Goal: Find specific page/section: Find specific page/section

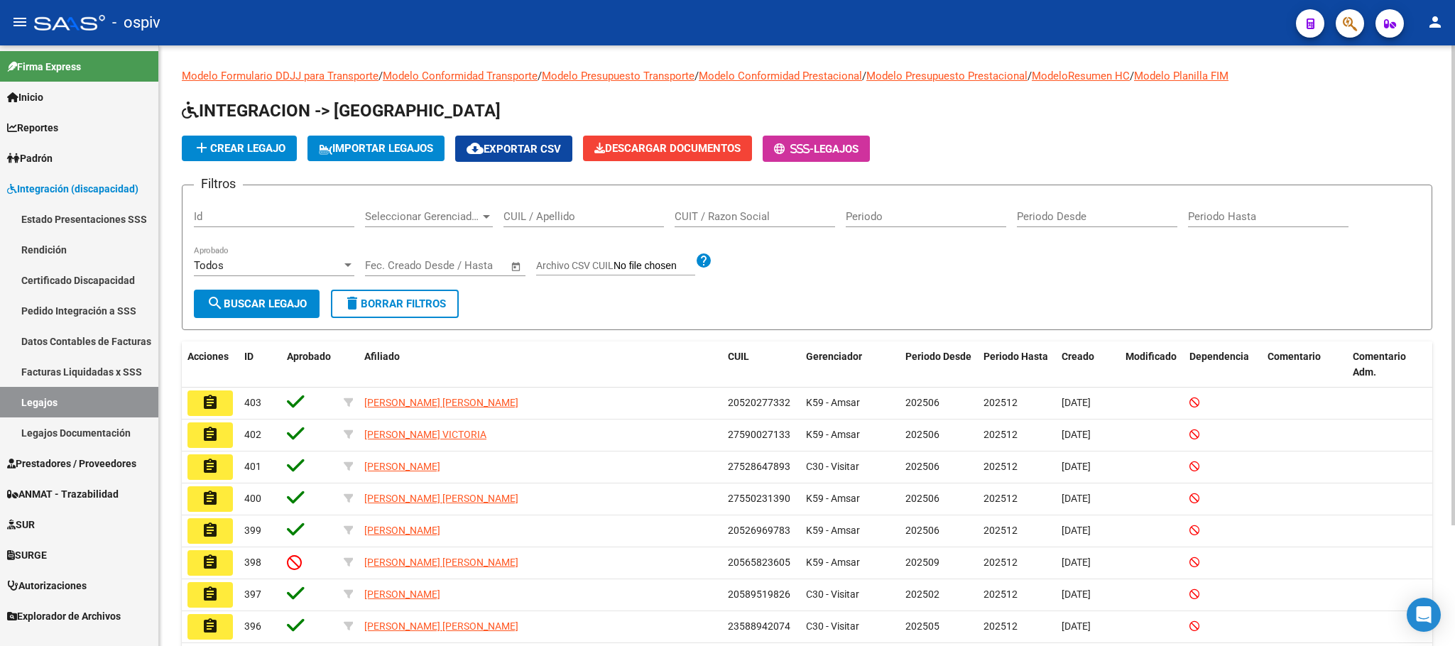
scroll to position [151, 0]
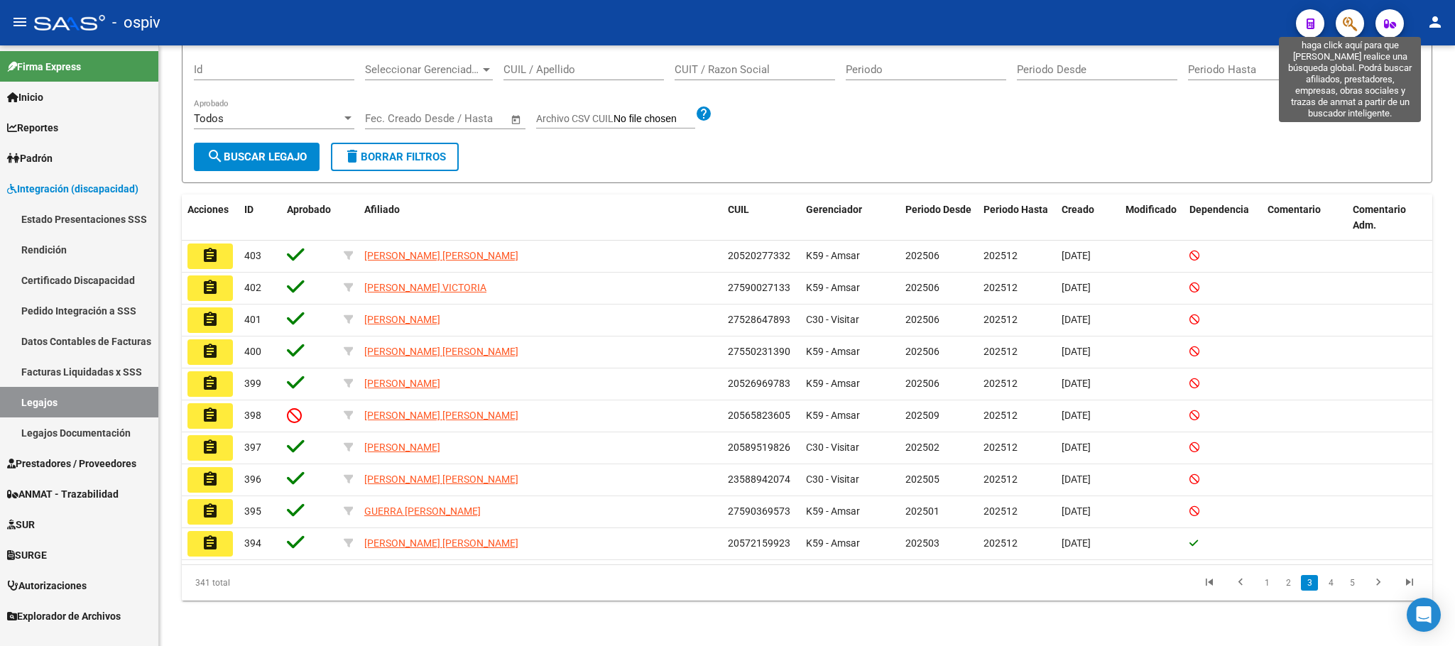
click at [1343, 23] on icon "button" at bounding box center [1350, 24] width 14 height 16
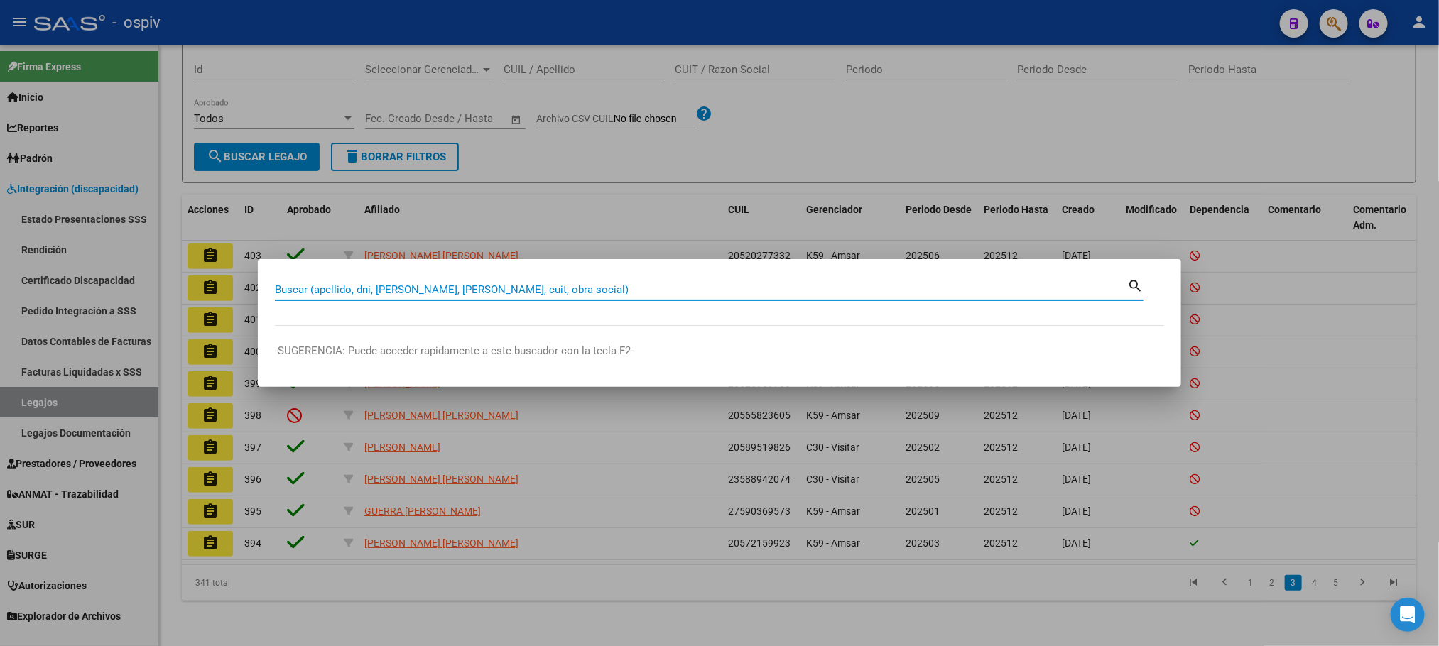
click at [597, 290] on input "Buscar (apellido, dni, [PERSON_NAME], [PERSON_NAME], cuit, obra social)" at bounding box center [701, 289] width 852 height 13
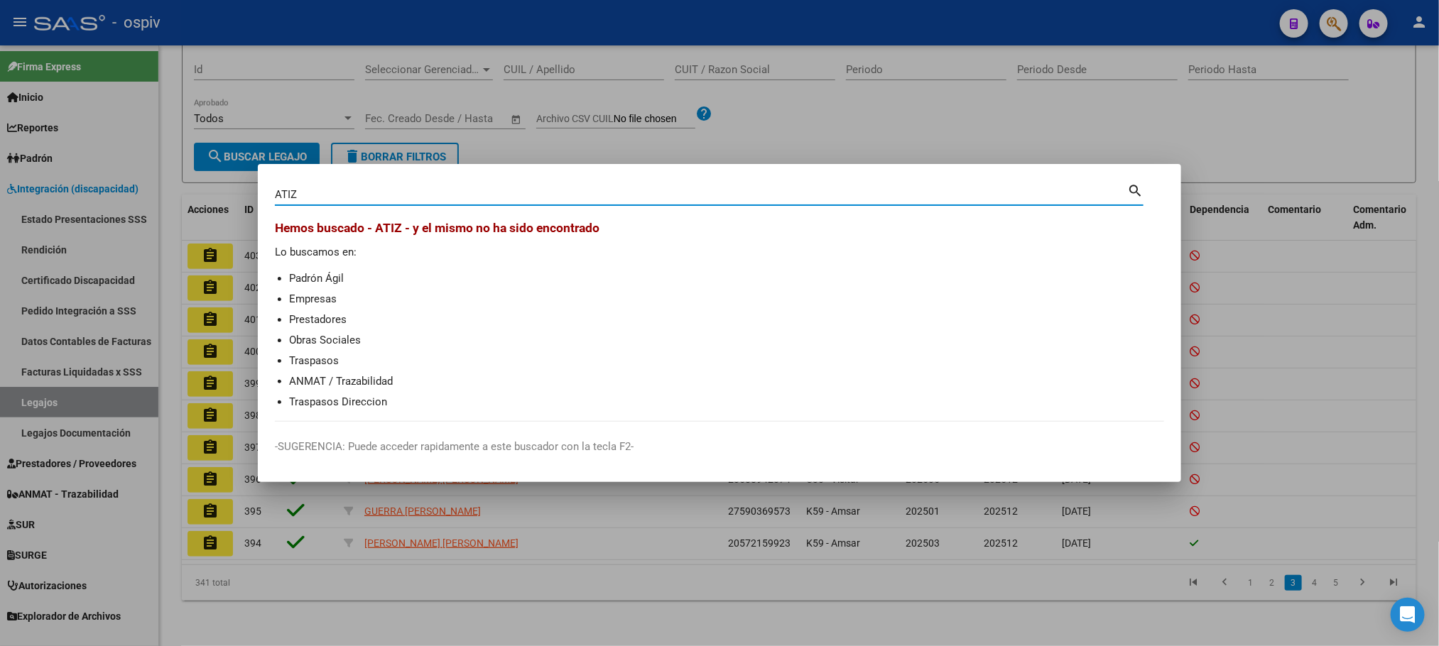
click at [282, 192] on input "ATIZ" at bounding box center [701, 194] width 852 height 13
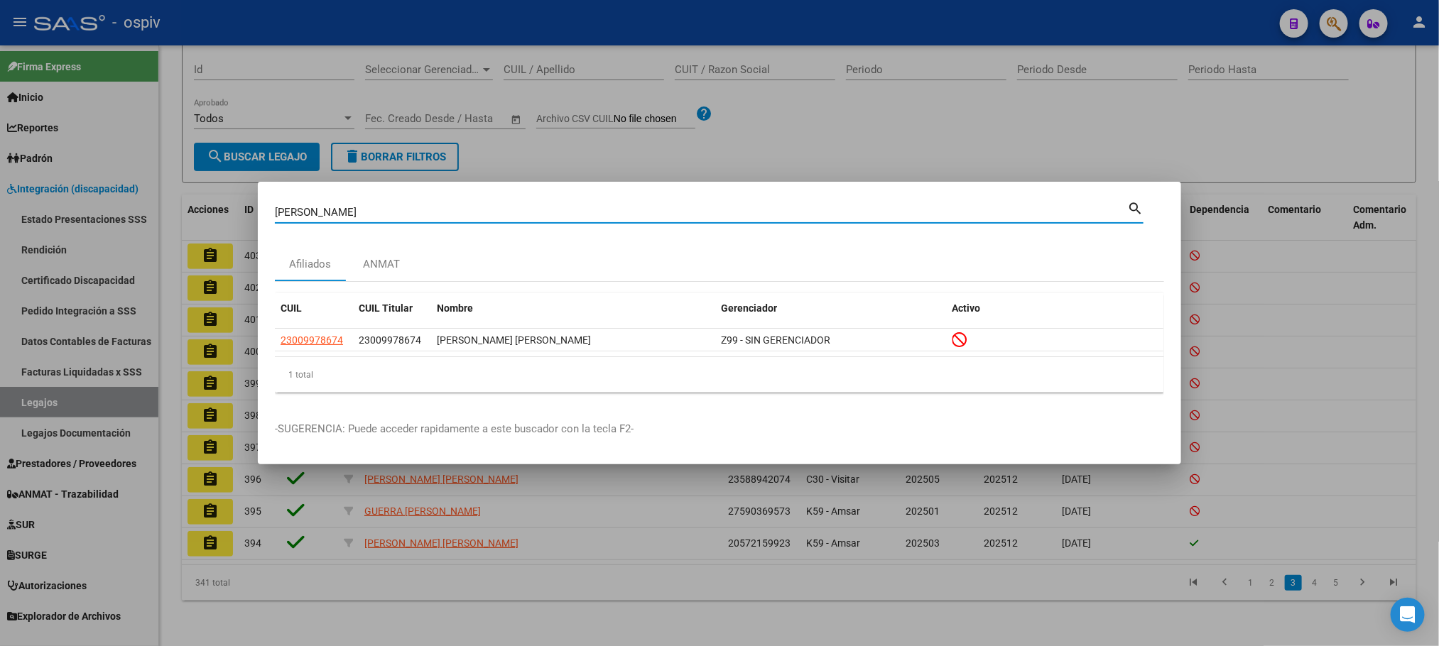
drag, startPoint x: 328, startPoint y: 207, endPoint x: 222, endPoint y: 199, distance: 106.2
click at [222, 199] on div "[PERSON_NAME] (apellido, dni, cuil, nro traspaso, cuit, obra social) search Afi…" at bounding box center [719, 323] width 1439 height 646
click at [406, 207] on input "[PERSON_NAME]" at bounding box center [701, 212] width 852 height 13
type input "A"
click at [386, 209] on input "Buscar (apellido, dni, [PERSON_NAME], [PERSON_NAME], cuit, obra social)" at bounding box center [701, 212] width 852 height 13
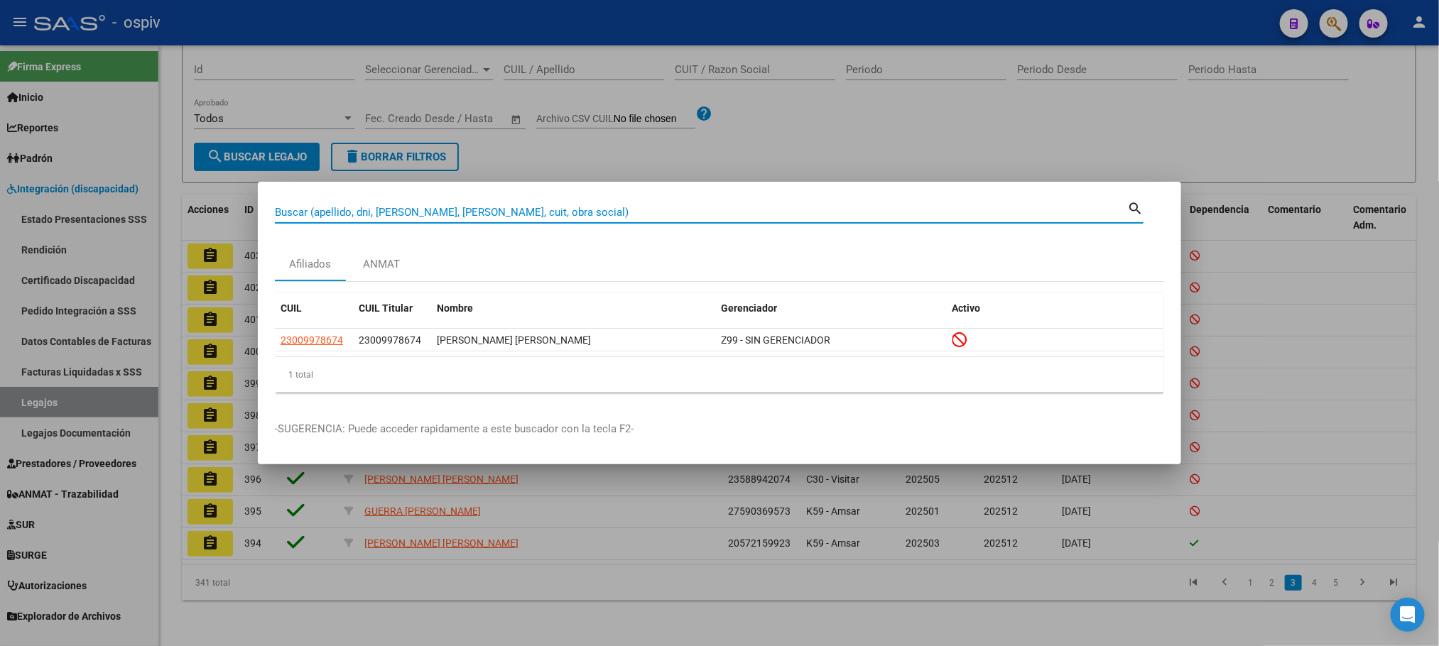
paste input "27228856423"
type input "27228856423"
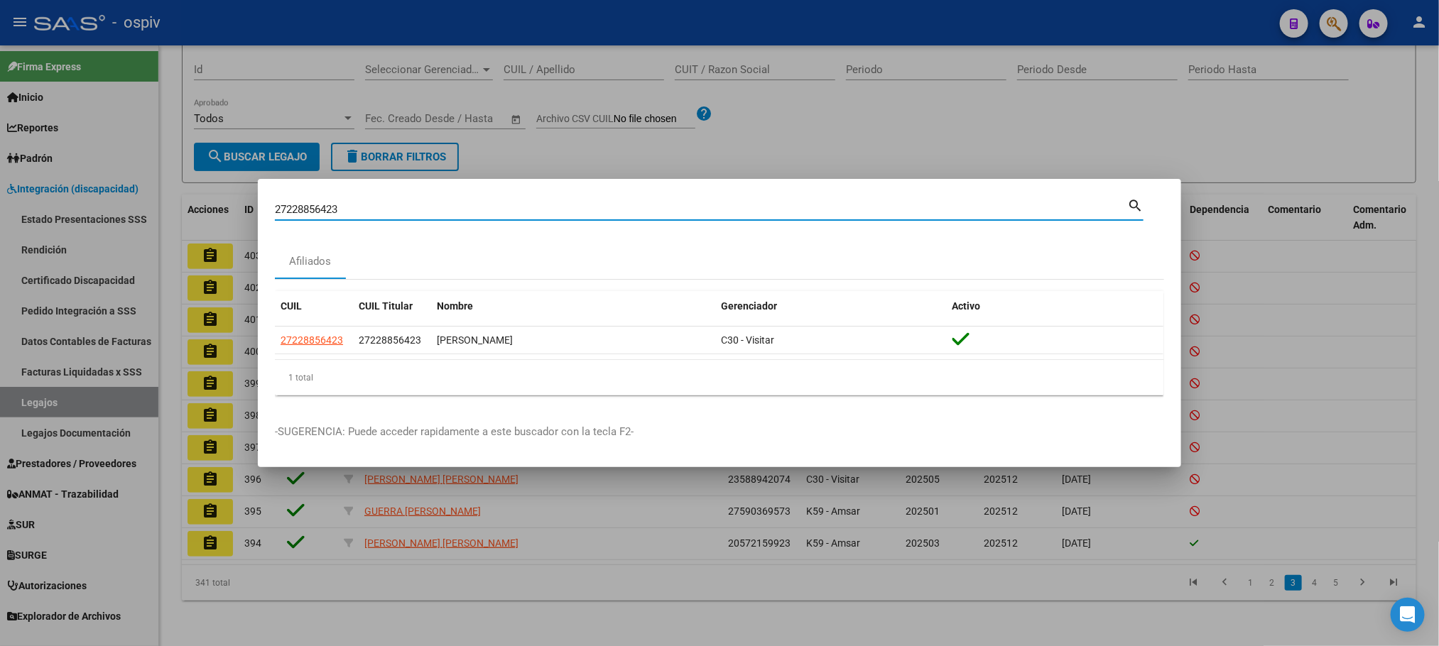
click at [1038, 107] on div at bounding box center [719, 323] width 1439 height 646
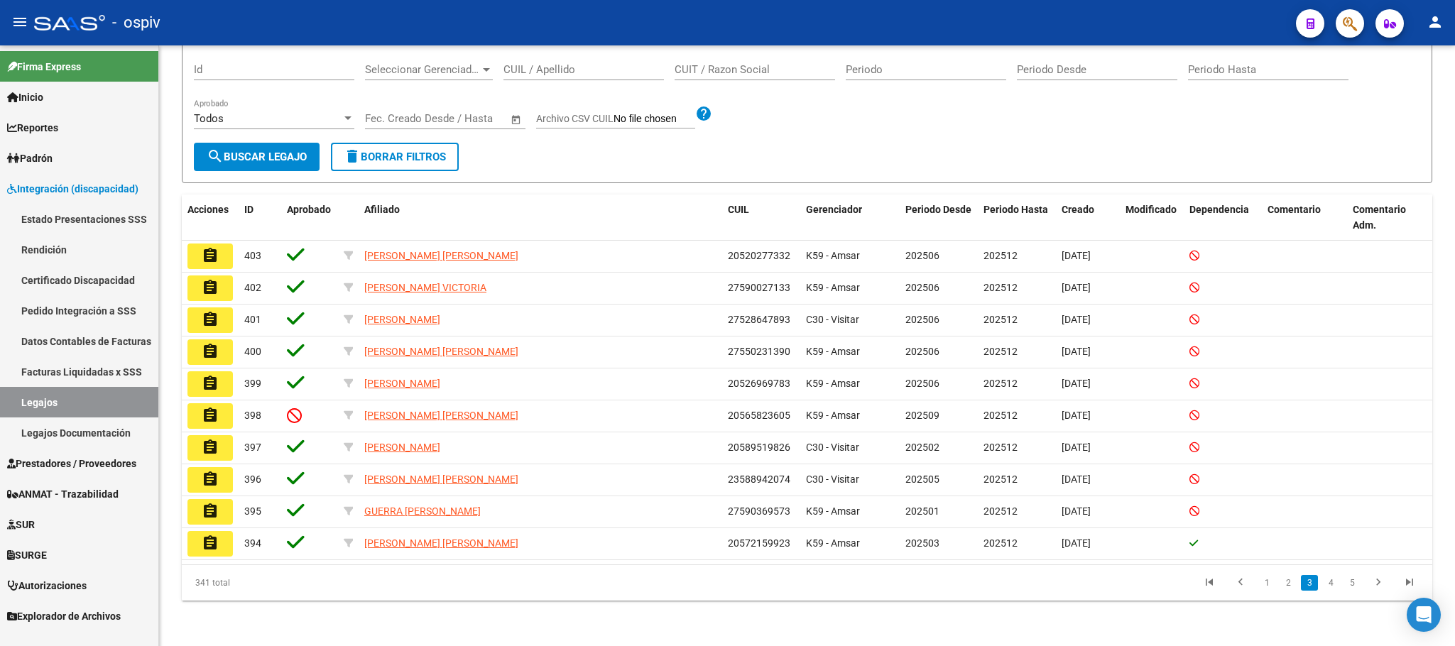
click at [55, 460] on span "Prestadores / Proveedores" at bounding box center [71, 464] width 129 height 16
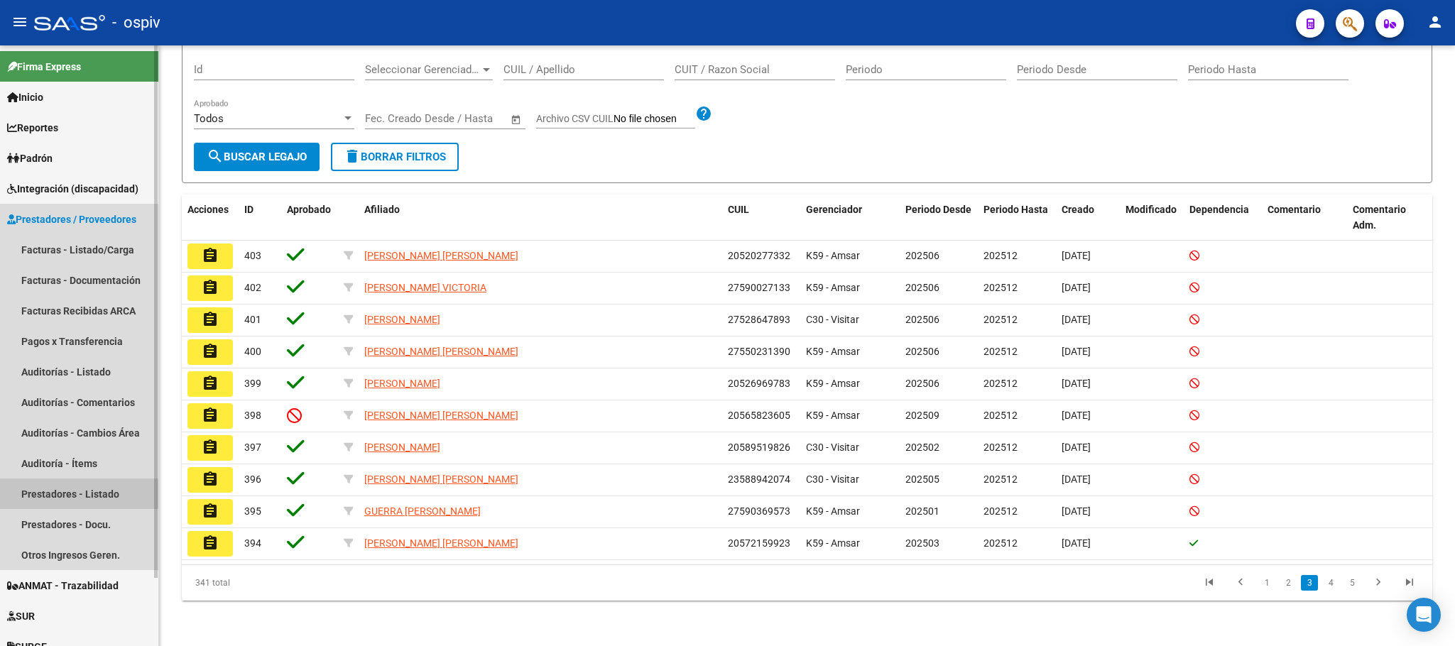
click at [87, 497] on link "Prestadores - Listado" at bounding box center [79, 494] width 158 height 31
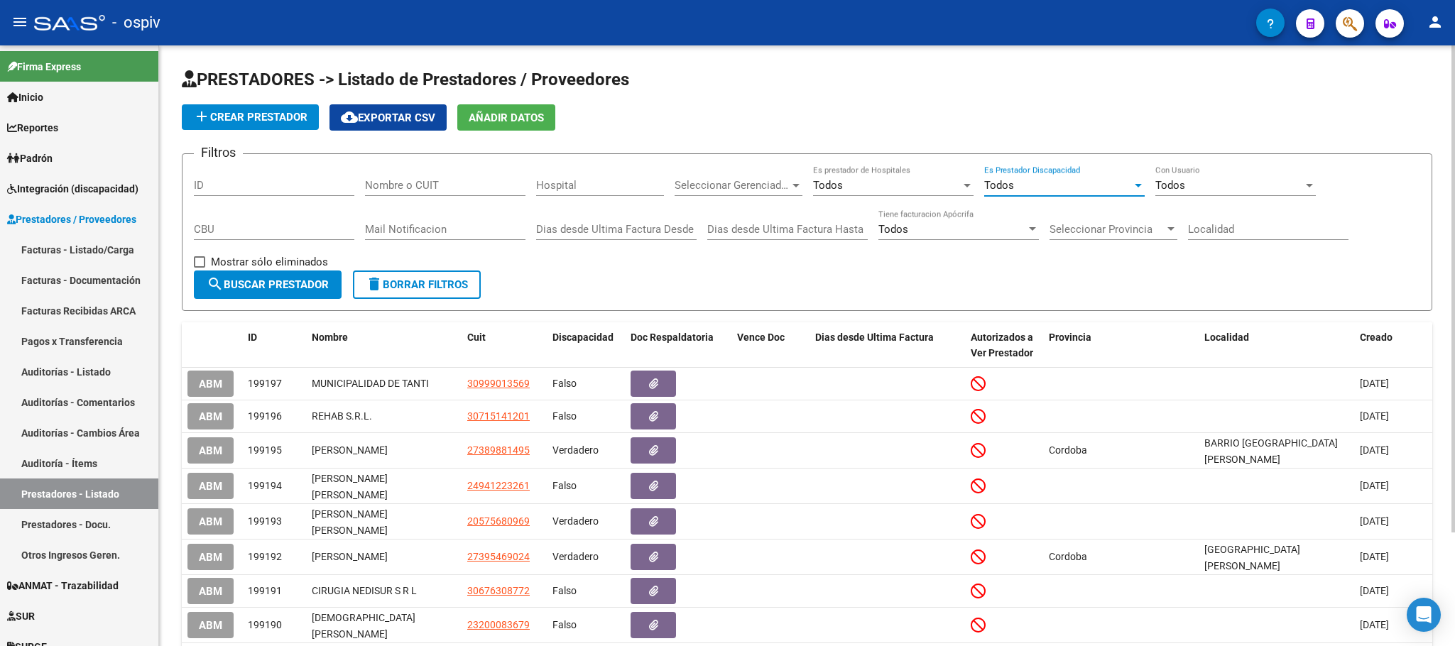
click at [1077, 185] on div "Todos" at bounding box center [1058, 185] width 148 height 13
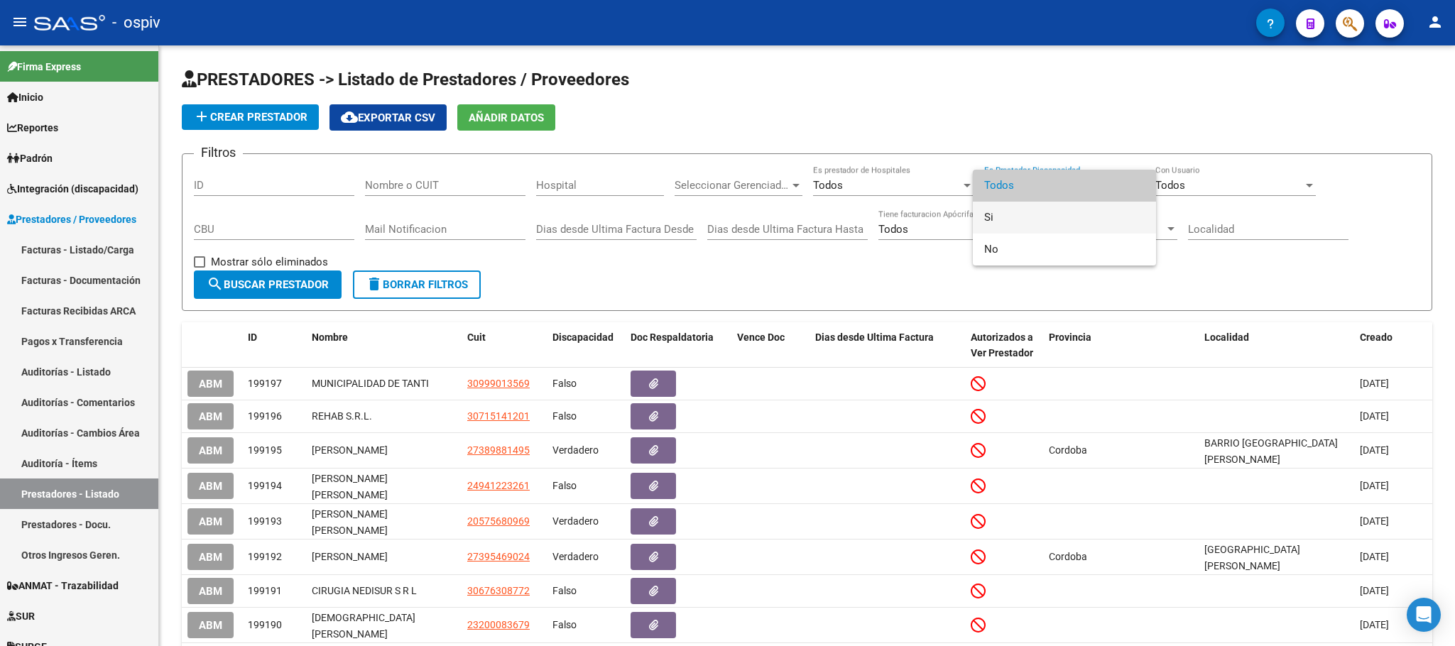
click at [1078, 213] on span "Si" at bounding box center [1064, 218] width 161 height 32
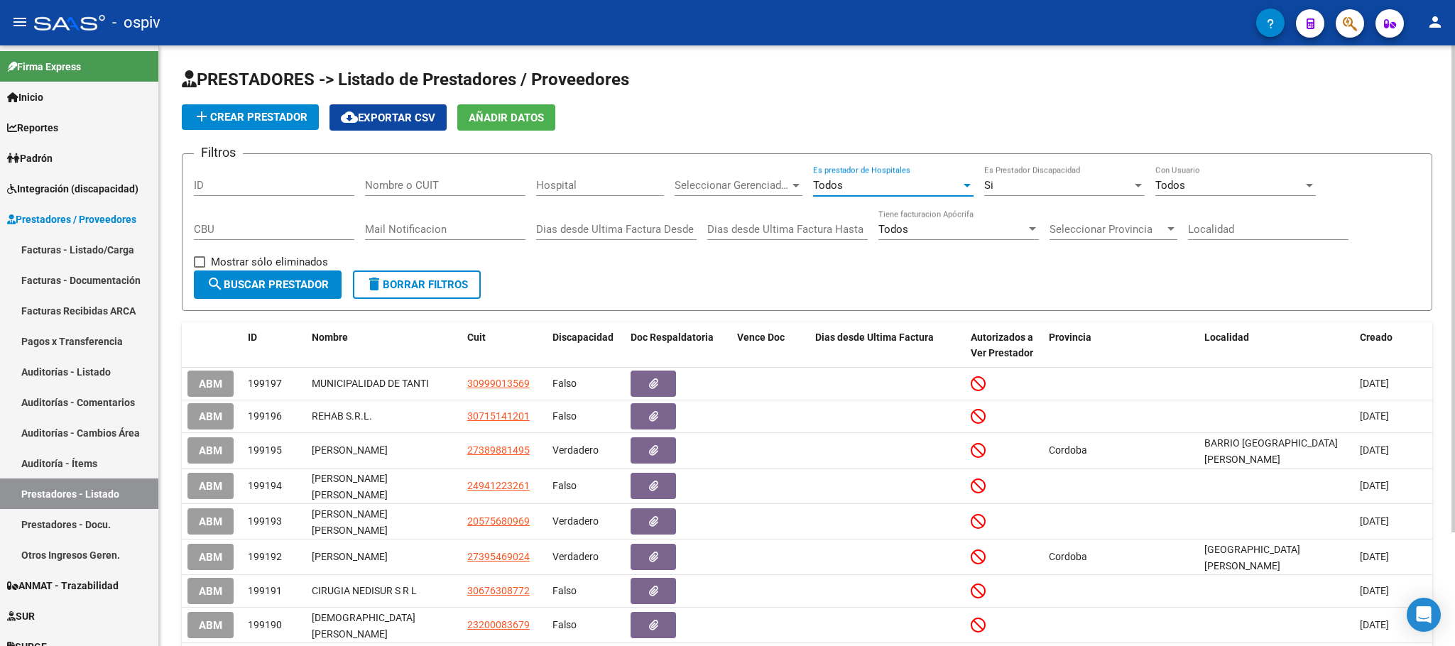
click at [916, 185] on div "Todos" at bounding box center [887, 185] width 148 height 13
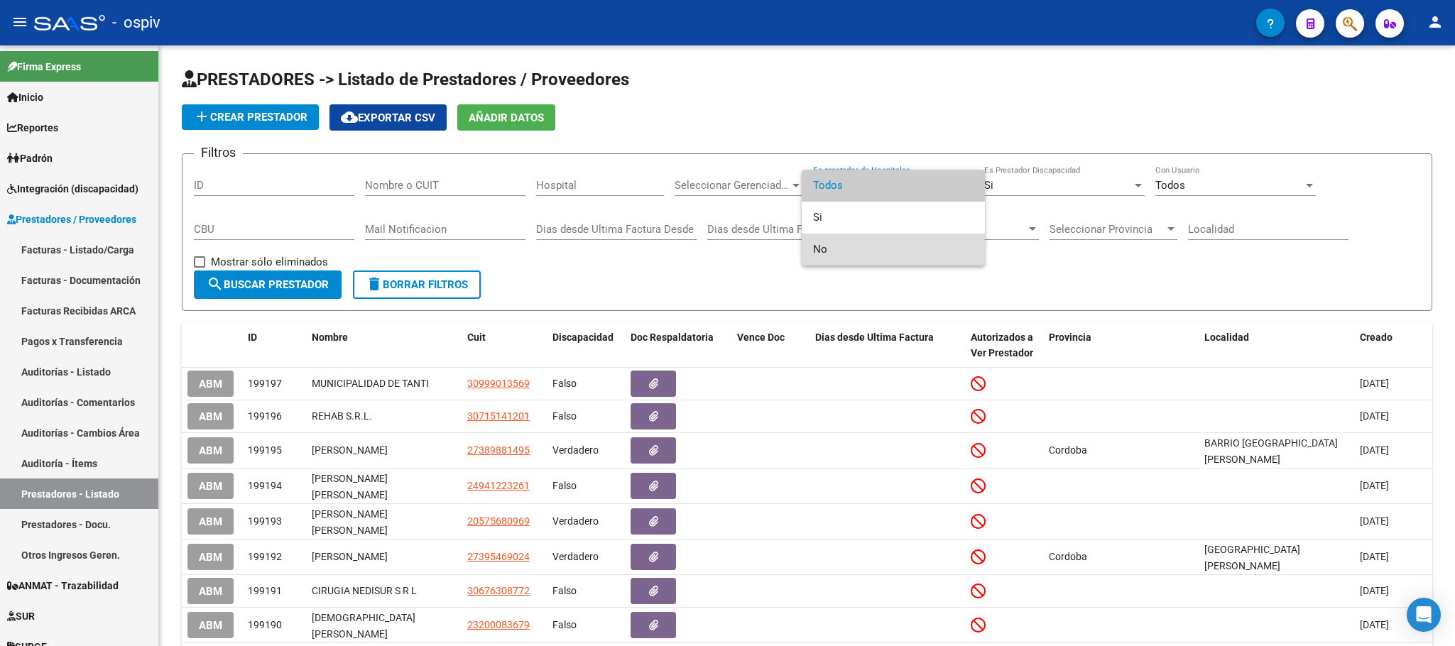
click at [880, 245] on span "No" at bounding box center [893, 250] width 161 height 32
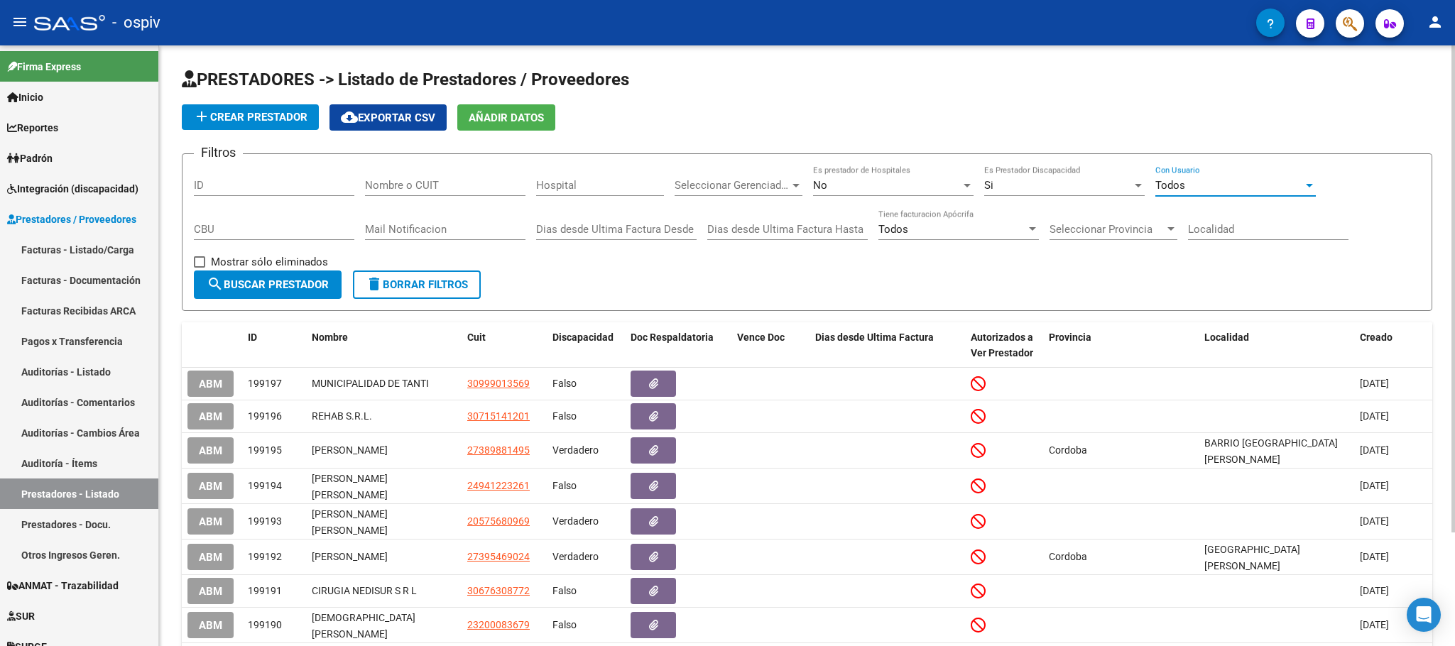
click at [1212, 188] on div "Todos" at bounding box center [1230, 185] width 148 height 13
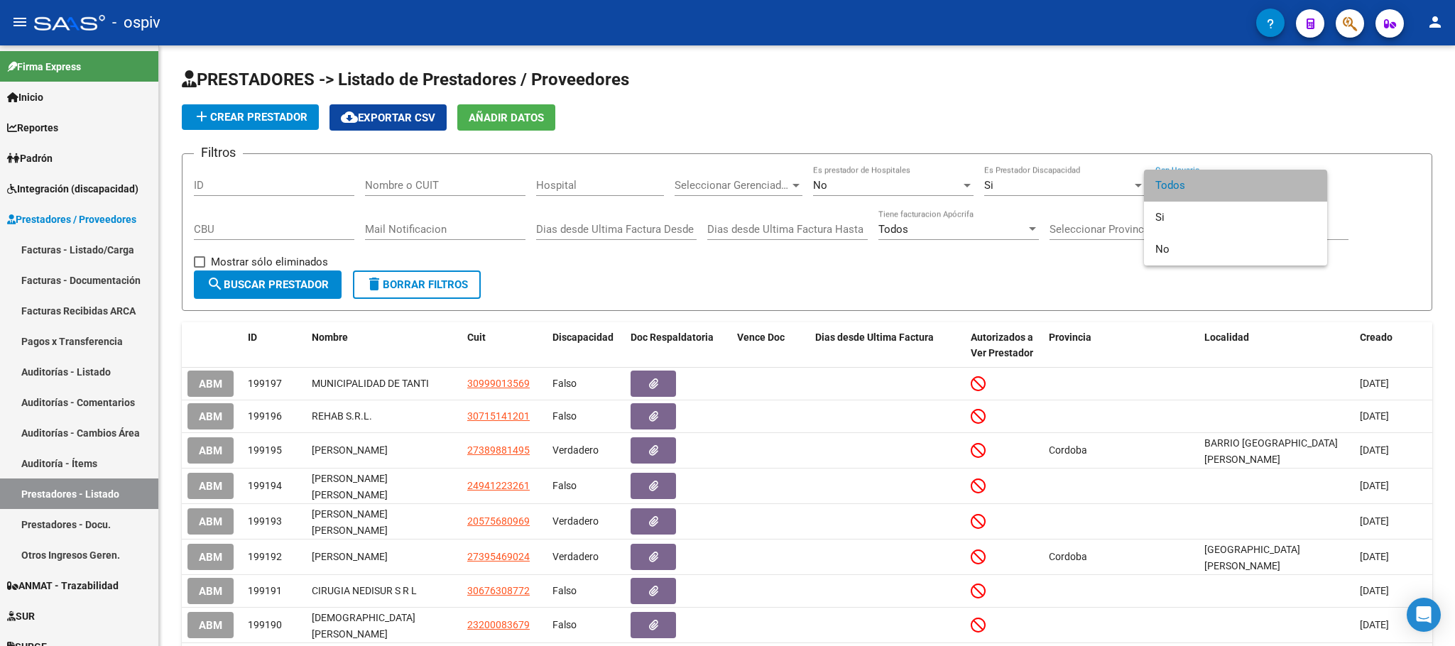
click at [1212, 188] on span "Todos" at bounding box center [1236, 186] width 161 height 32
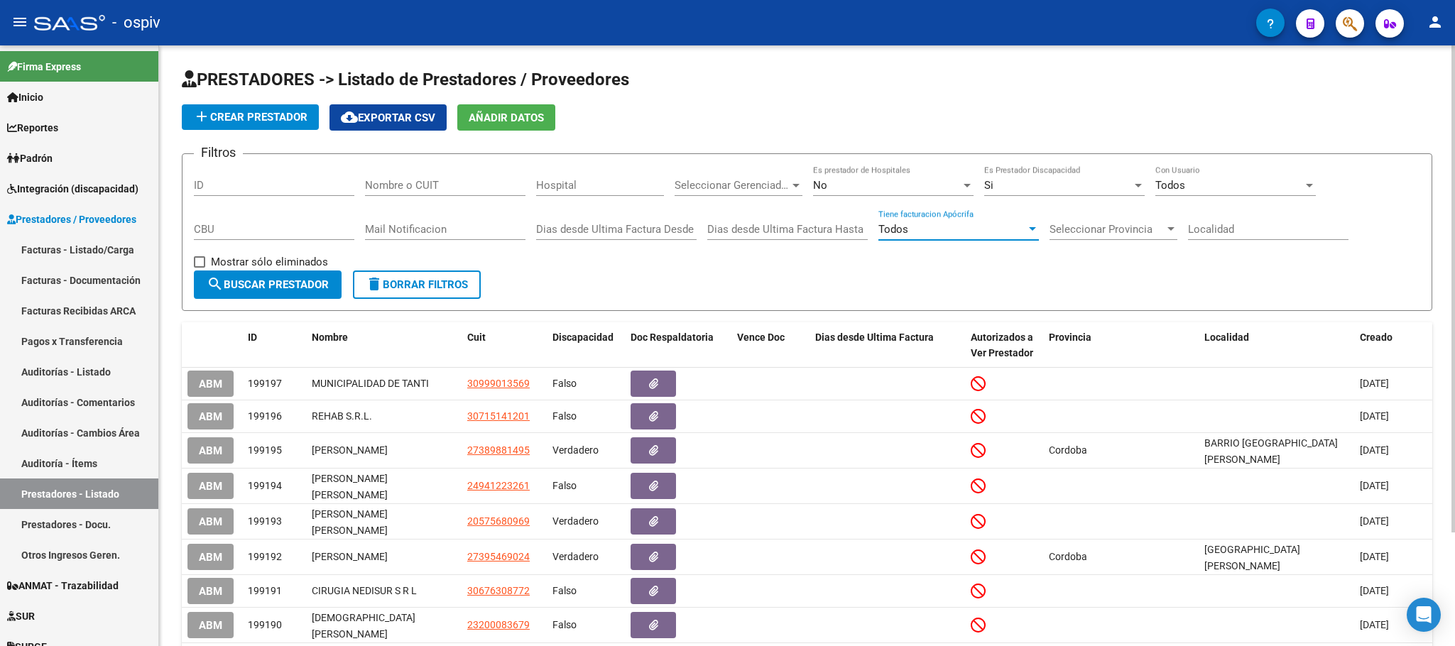
click at [968, 235] on div "Todos" at bounding box center [953, 229] width 148 height 13
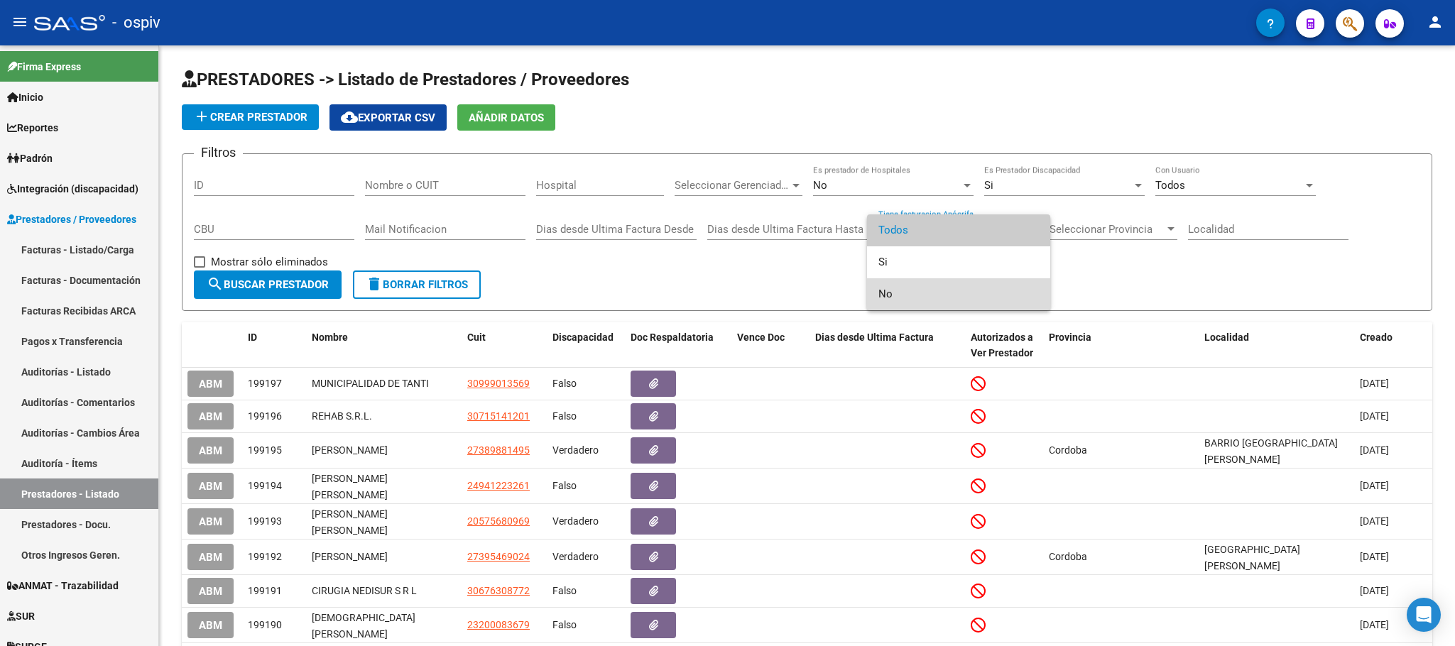
click at [917, 286] on span "No" at bounding box center [959, 294] width 161 height 32
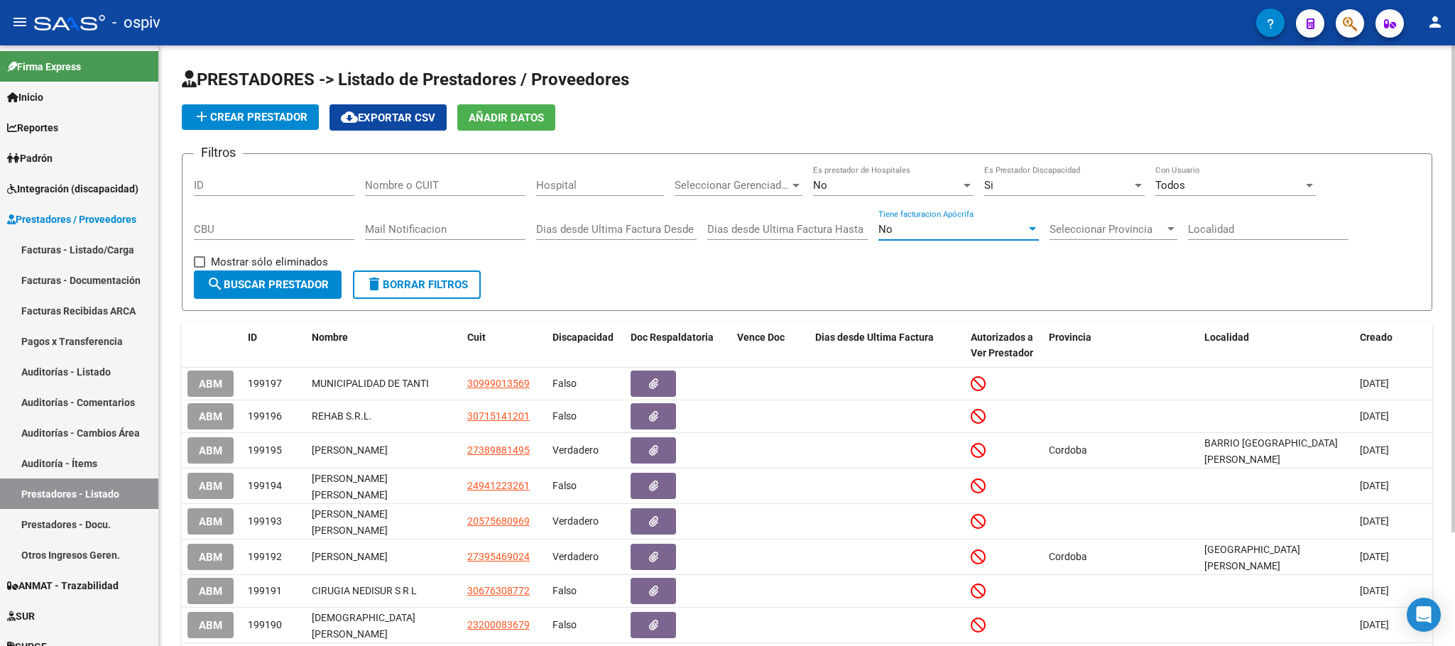
click at [998, 236] on div "No" at bounding box center [953, 229] width 148 height 13
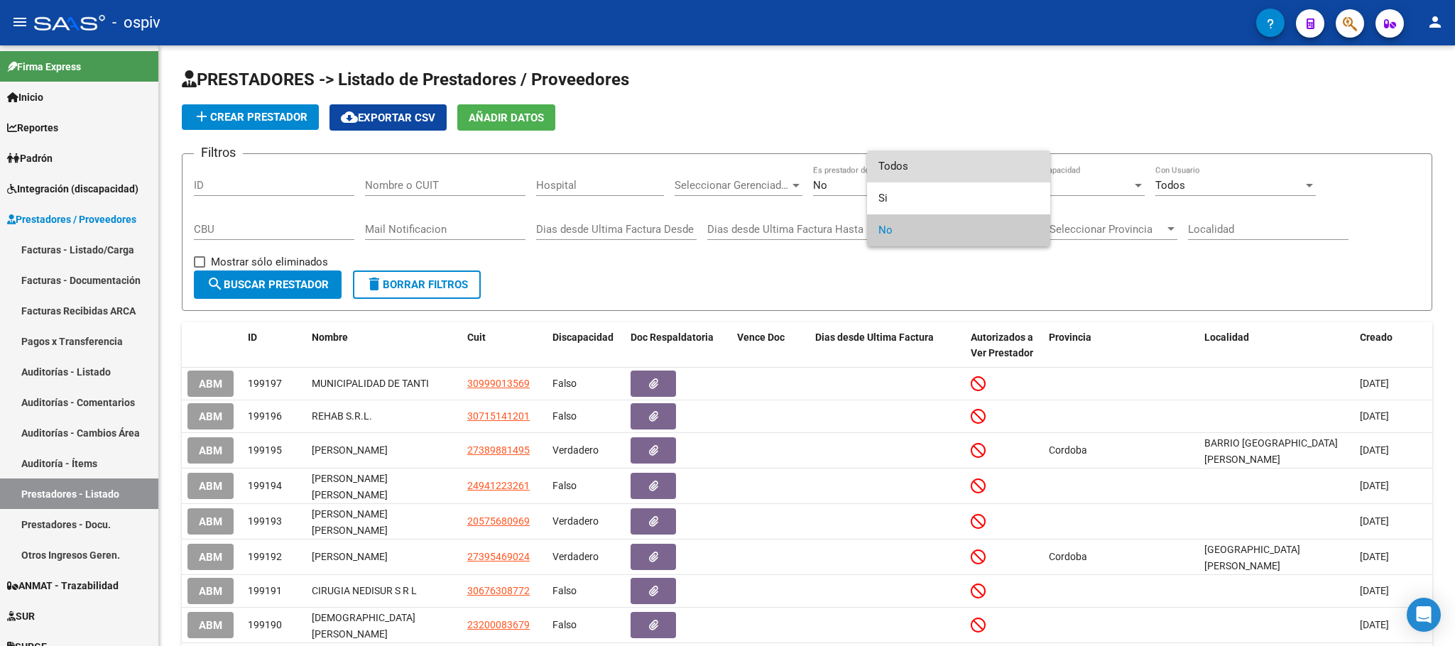
click at [929, 164] on span "Todos" at bounding box center [959, 167] width 161 height 32
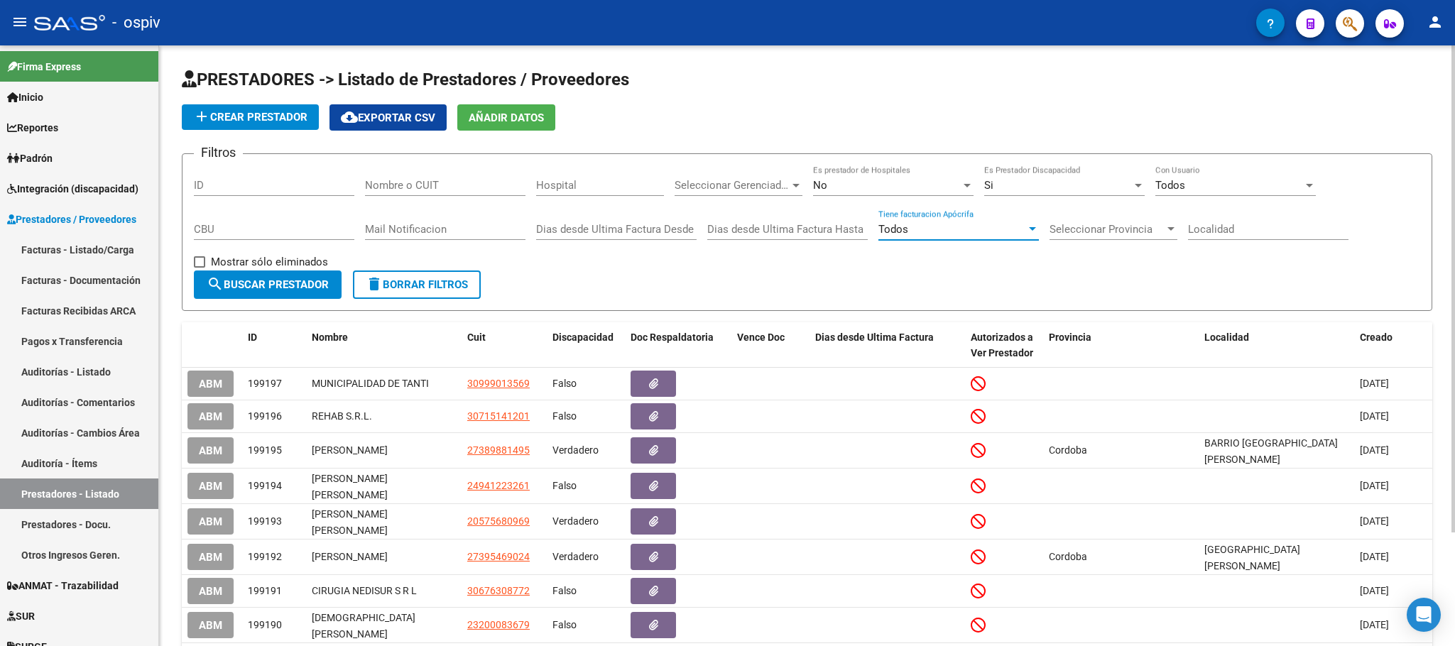
click at [283, 284] on span "search Buscar Prestador" at bounding box center [268, 284] width 122 height 13
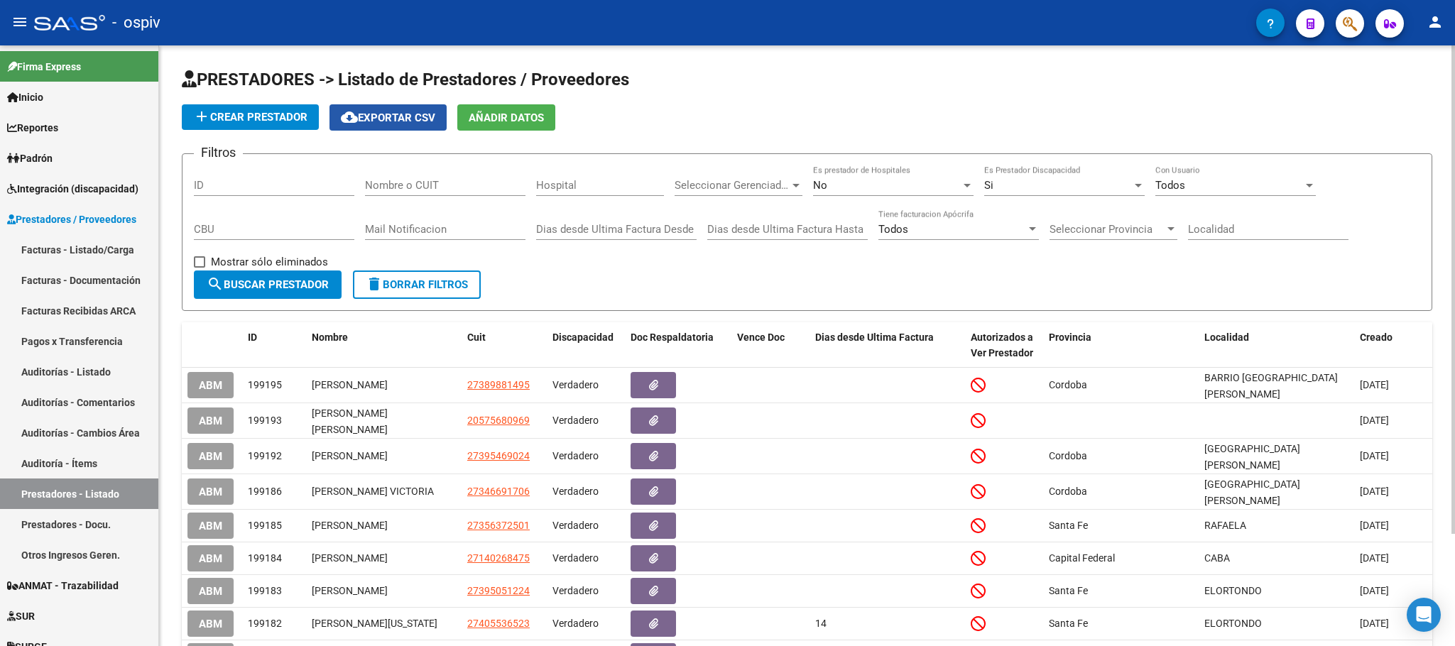
click at [388, 121] on span "cloud_download Exportar CSV" at bounding box center [388, 118] width 94 height 13
